Goal: Contribute content: Share content

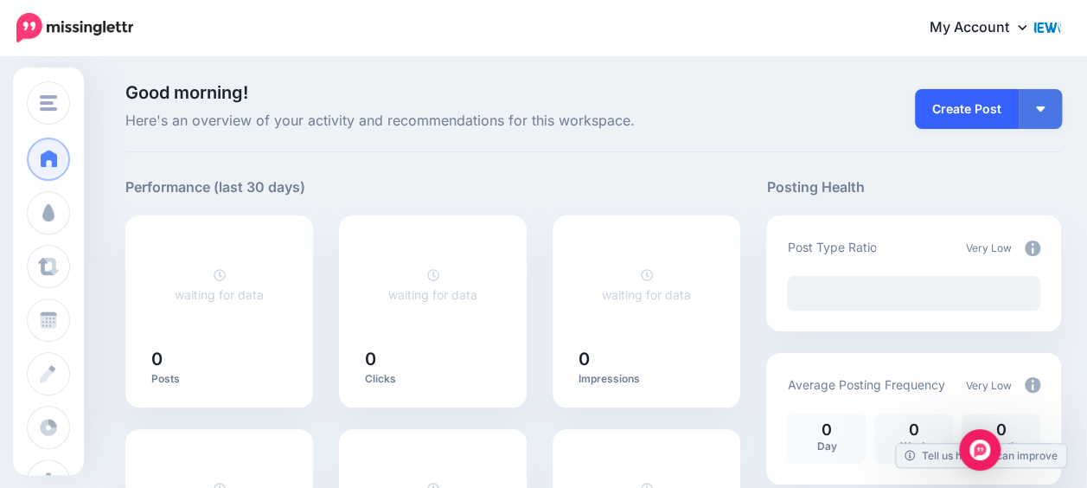
click at [967, 112] on link "Create Post" at bounding box center [967, 109] width 104 height 40
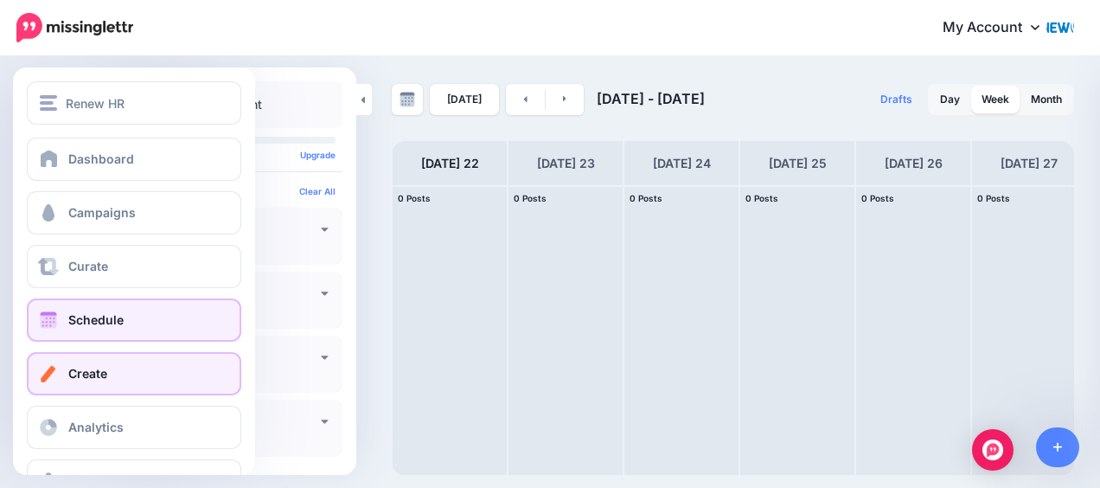
click at [83, 383] on link "Create" at bounding box center [134, 373] width 215 height 43
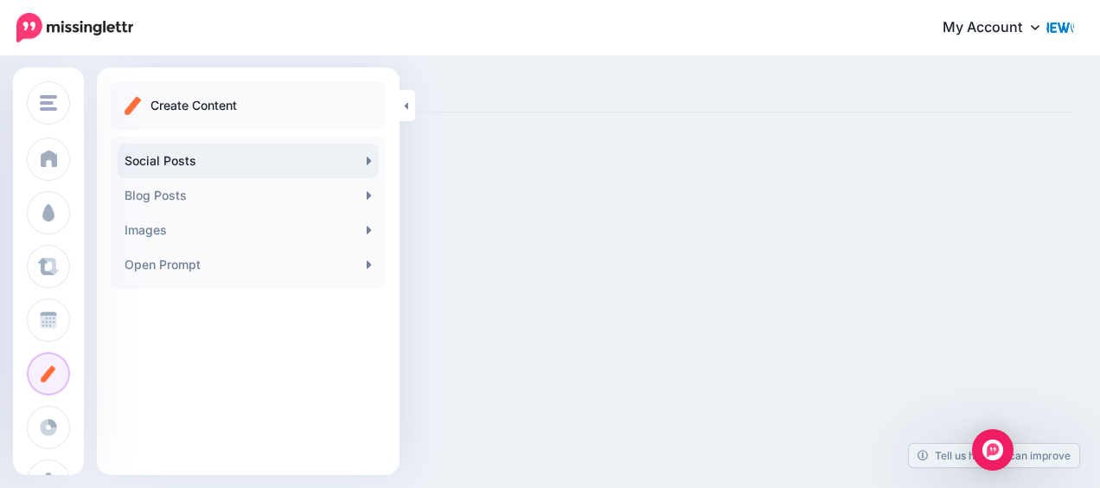
click at [363, 163] on link "Social Posts" at bounding box center [248, 161] width 261 height 35
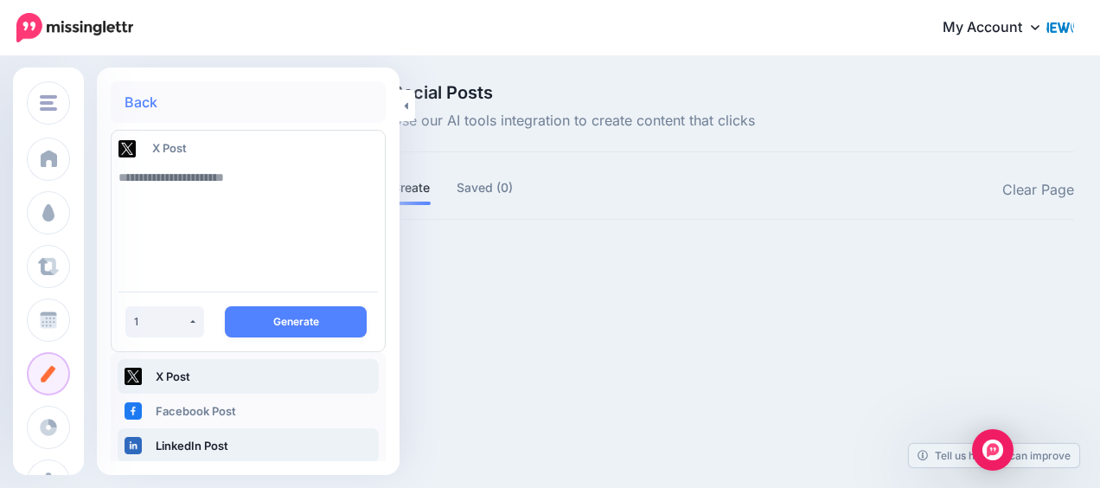
click at [203, 439] on link "LinkedIn Post" at bounding box center [248, 445] width 261 height 35
